Goal: Communication & Community: Answer question/provide support

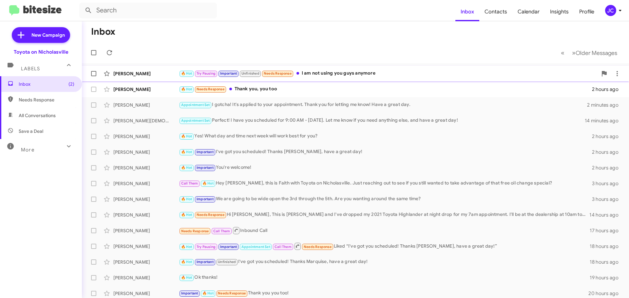
click at [131, 72] on div "[PERSON_NAME]" at bounding box center [146, 73] width 66 height 7
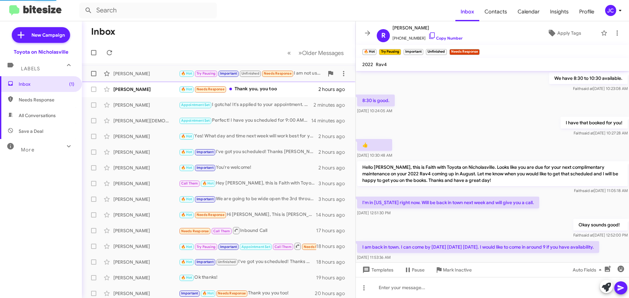
scroll to position [352, 0]
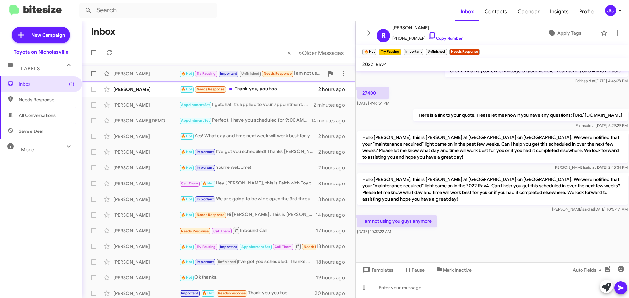
click at [92, 73] on span at bounding box center [93, 73] width 5 height 5
click at [93, 76] on input "checkbox" at bounding box center [93, 76] width 0 height 0
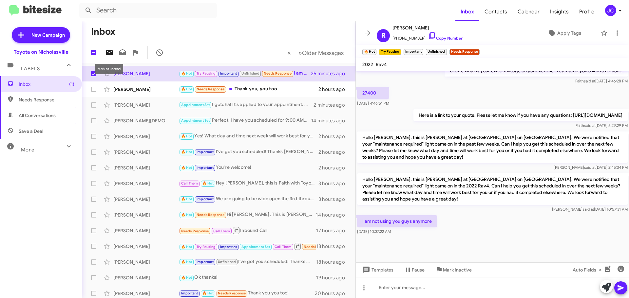
click at [107, 52] on icon at bounding box center [109, 52] width 7 height 5
click at [36, 87] on span "Inbox (2)" at bounding box center [47, 84] width 56 height 7
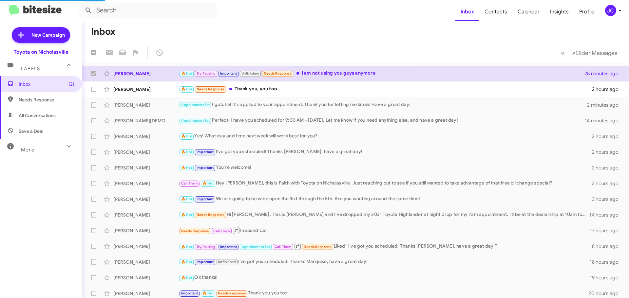
checkbox input "false"
